Goal: Information Seeking & Learning: Compare options

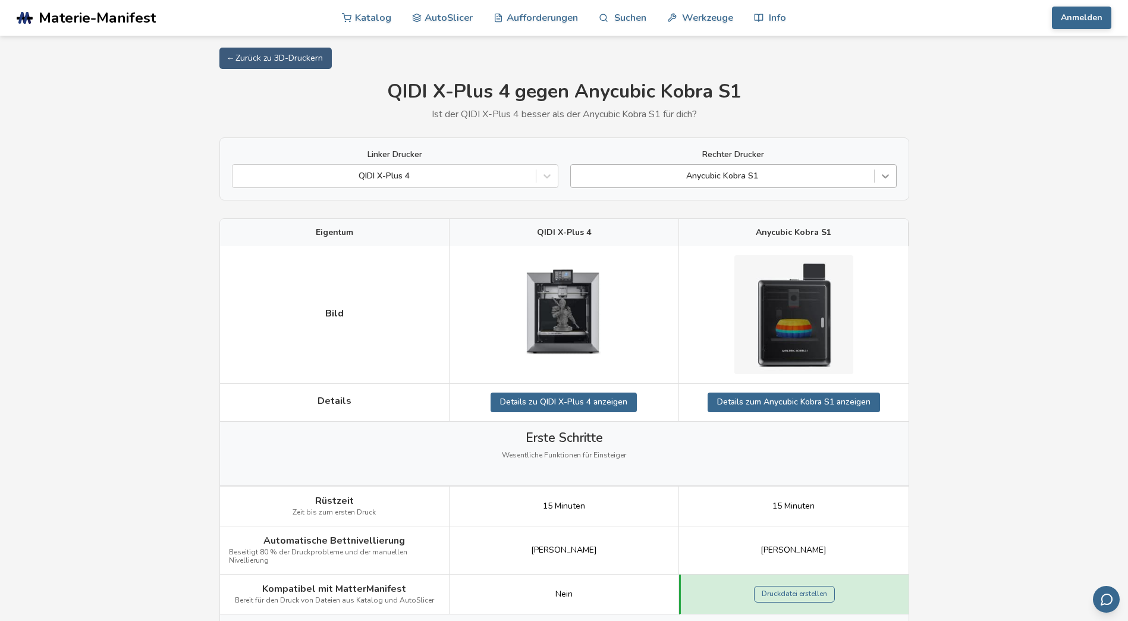
click at [556, 174] on icon at bounding box center [885, 176] width 12 height 12
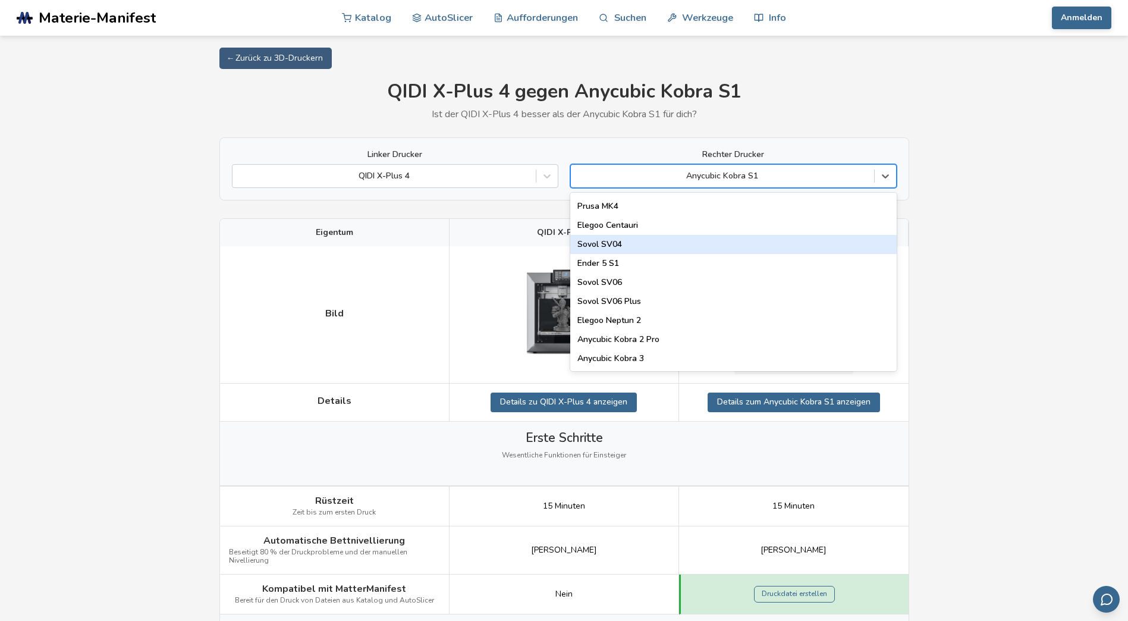
scroll to position [714, 0]
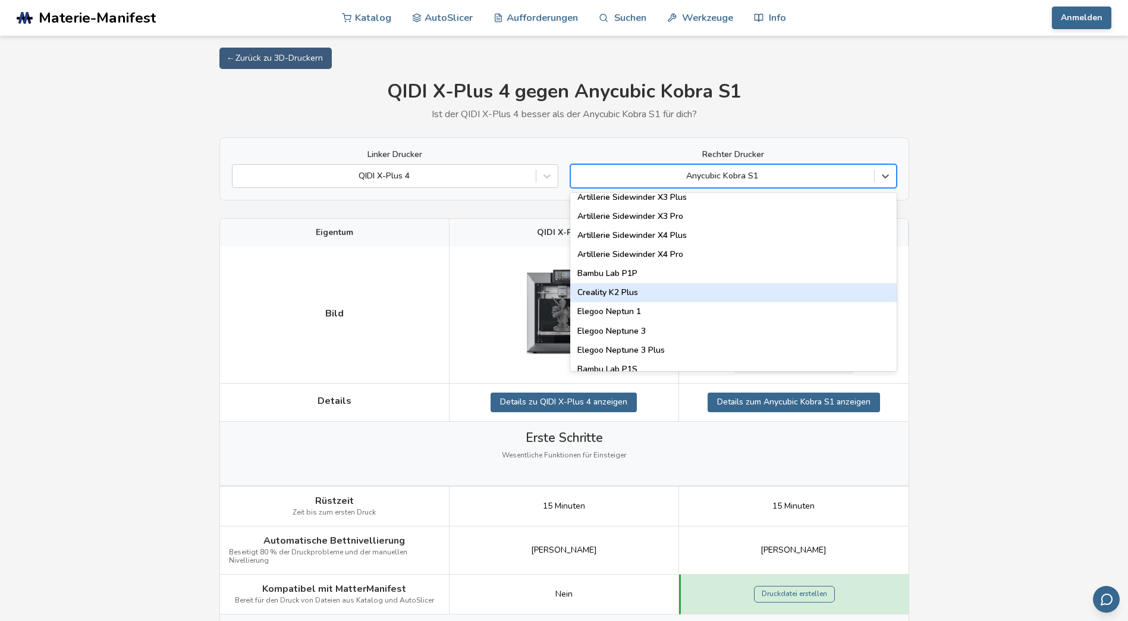
click at [556, 286] on div "Creality K2 Plus" at bounding box center [733, 292] width 326 height 19
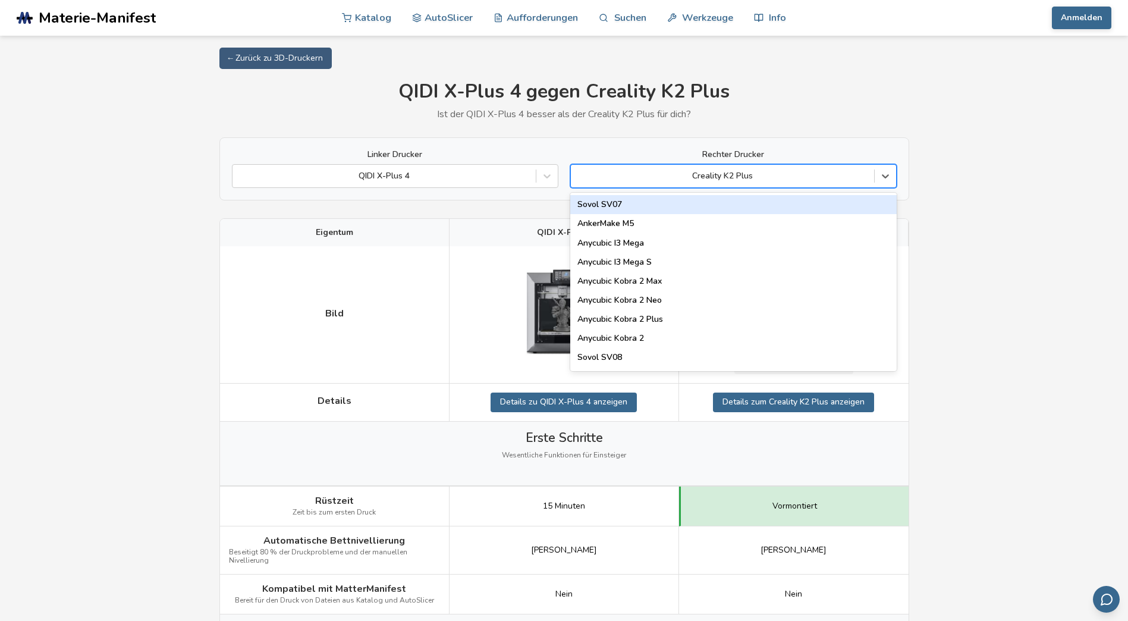
drag, startPoint x: 757, startPoint y: 172, endPoint x: 696, endPoint y: 175, distance: 61.3
click at [556, 175] on div at bounding box center [722, 176] width 291 height 12
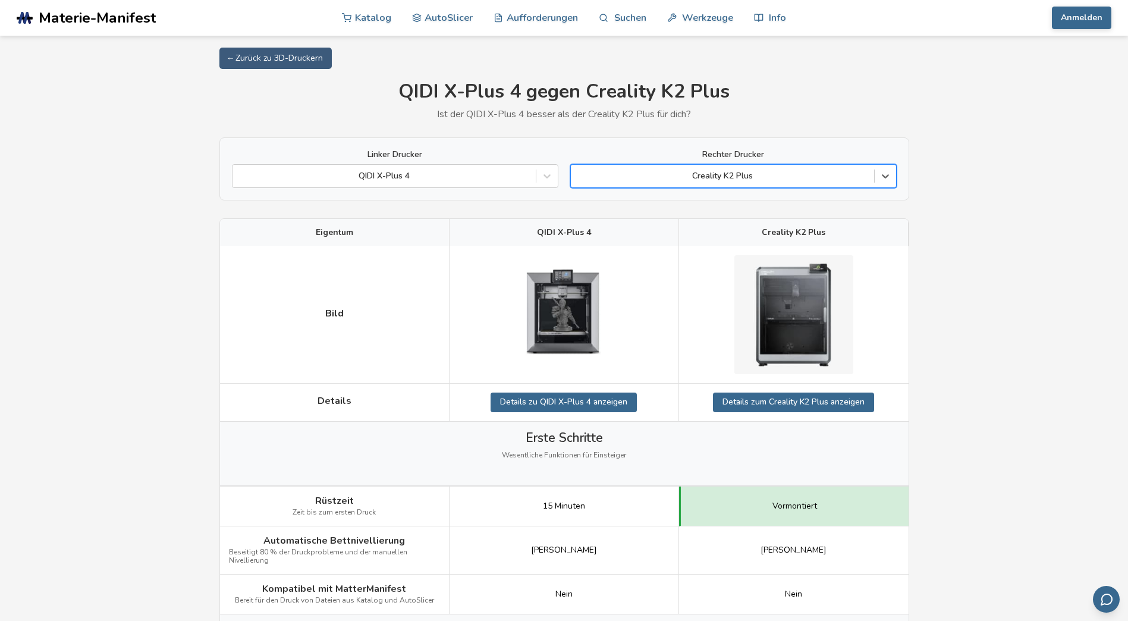
drag, startPoint x: 750, startPoint y: 175, endPoint x: 702, endPoint y: 171, distance: 47.7
click at [556, 171] on div at bounding box center [722, 176] width 291 height 12
drag, startPoint x: 829, startPoint y: 235, endPoint x: 829, endPoint y: 219, distance: 16.1
click at [829, 235] on div "Creality K2 Plus" at bounding box center [794, 232] width 230 height 27
drag, startPoint x: 825, startPoint y: 231, endPoint x: 760, endPoint y: 230, distance: 64.8
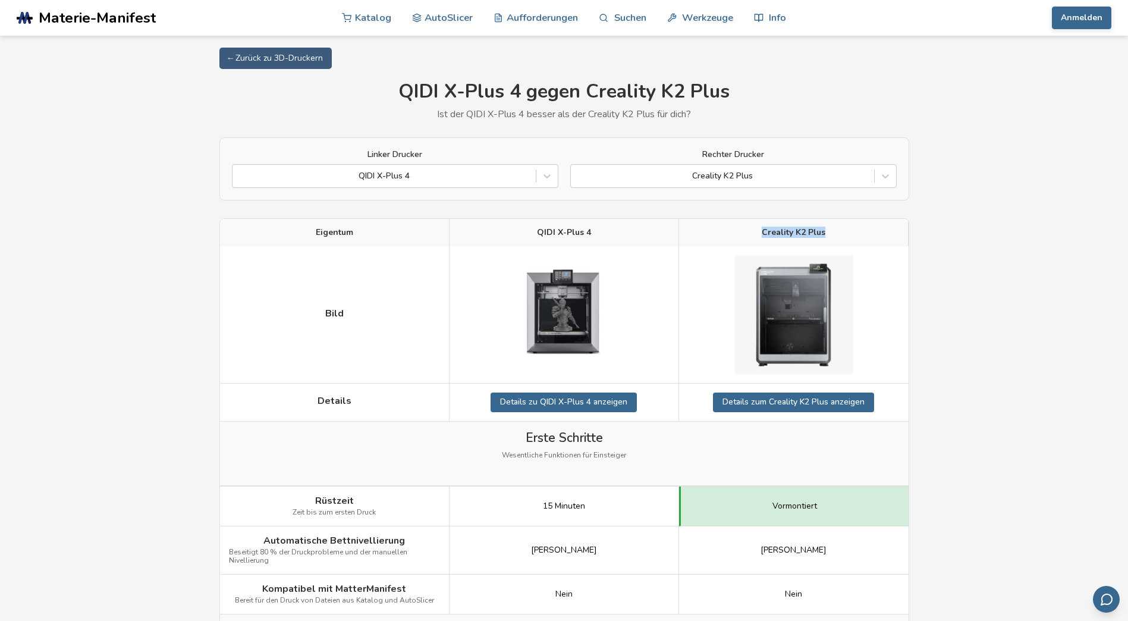
click at [760, 230] on div "Creality K2 Plus" at bounding box center [794, 232] width 230 height 27
copy span "Creality K2 Plus"
